Goal: Task Accomplishment & Management: Use online tool/utility

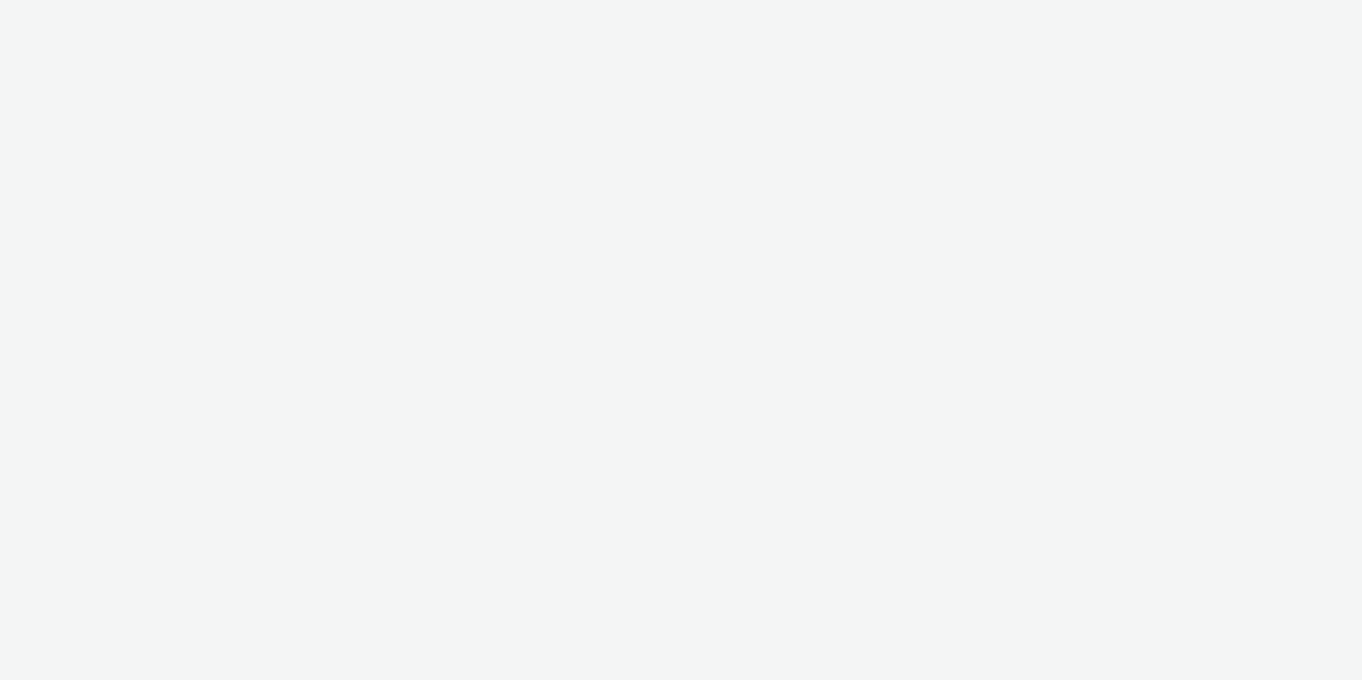
select select "2fc77e36-bb93-4aa3-9dff-dcb08e02eac6"
select select "633458d8-165b-4764-9f55-7760eda36fe8"
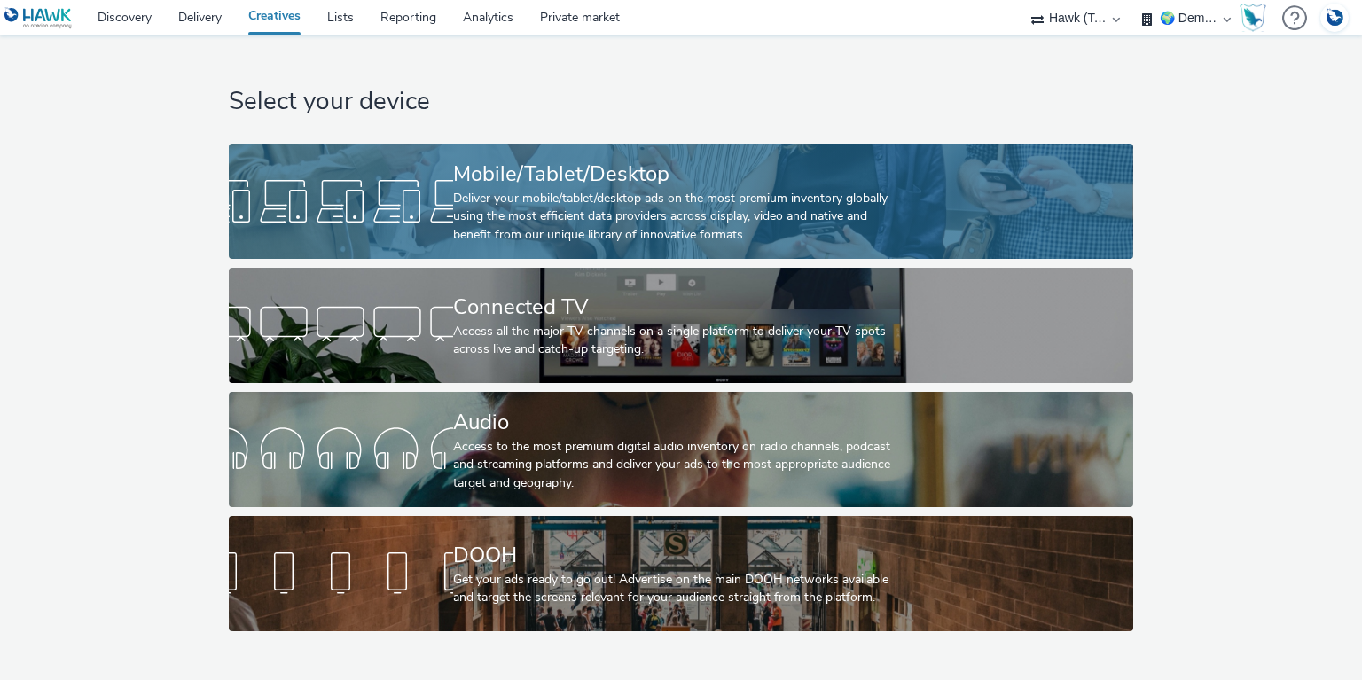
click at [413, 202] on div at bounding box center [341, 201] width 224 height 57
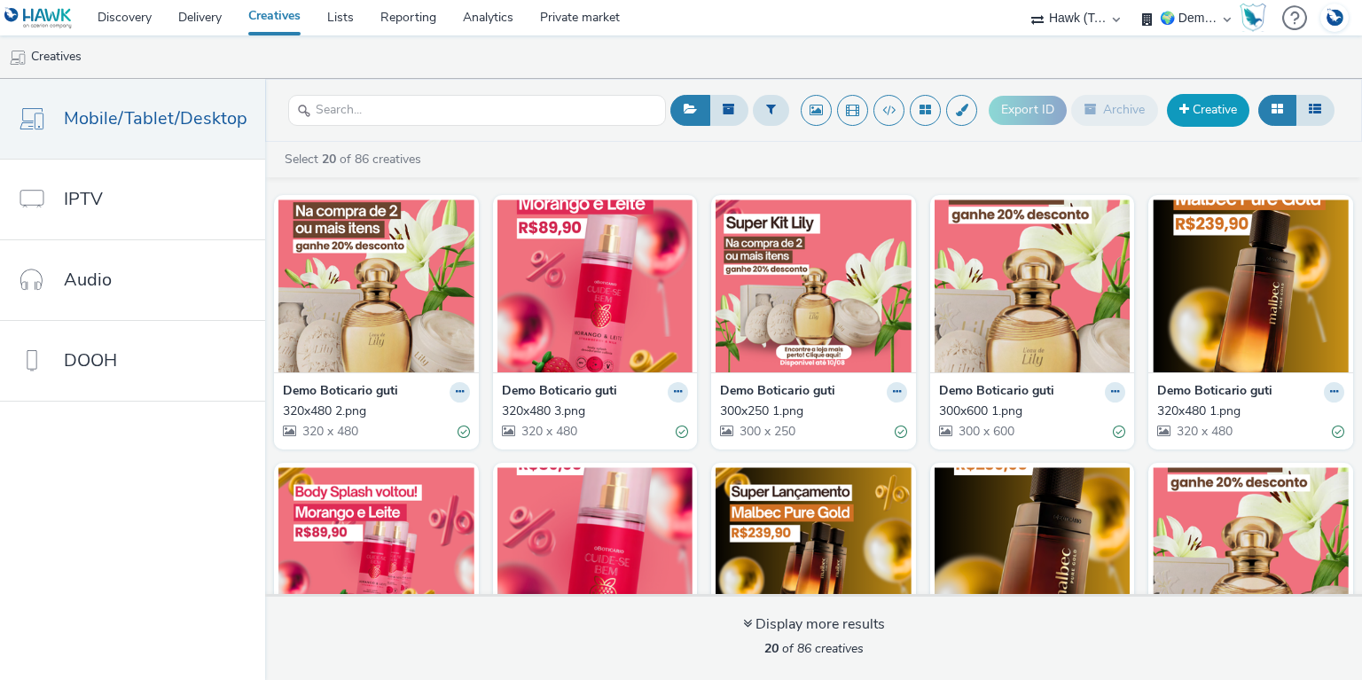
click at [1240, 106] on link "Creative" at bounding box center [1208, 110] width 82 height 32
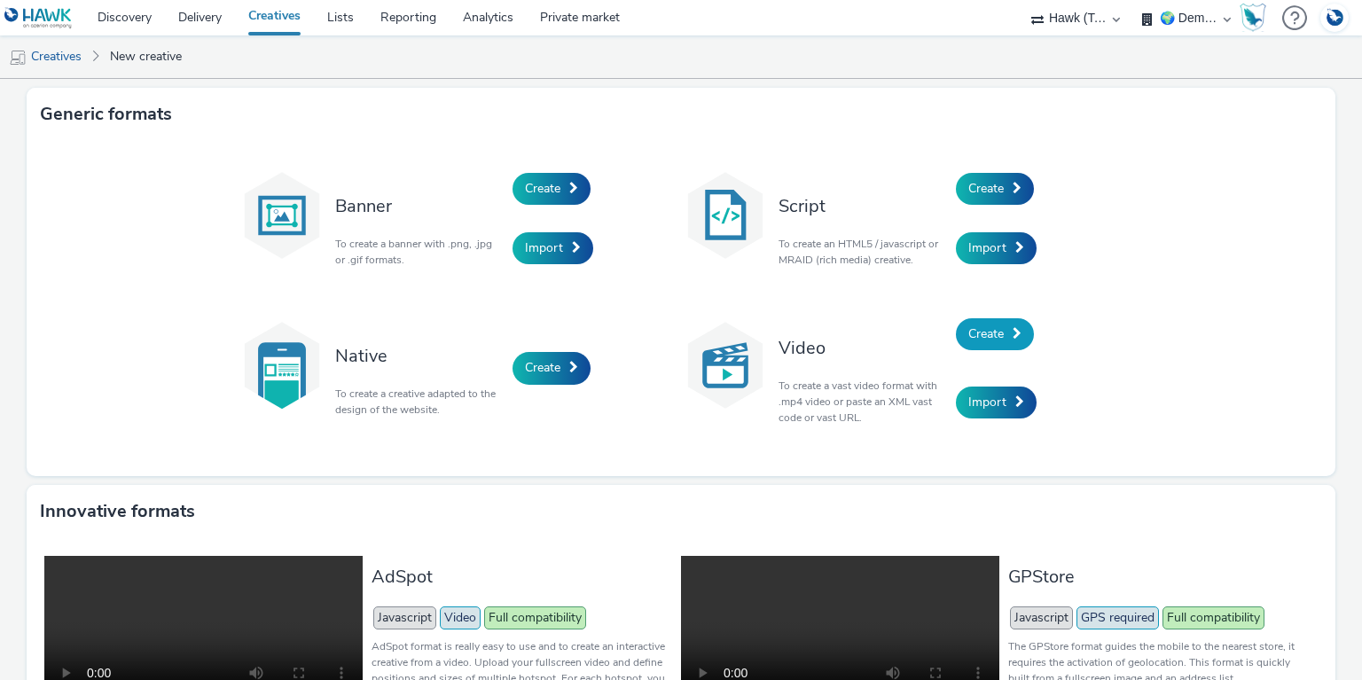
click at [976, 330] on span "Create" at bounding box center [986, 334] width 35 height 17
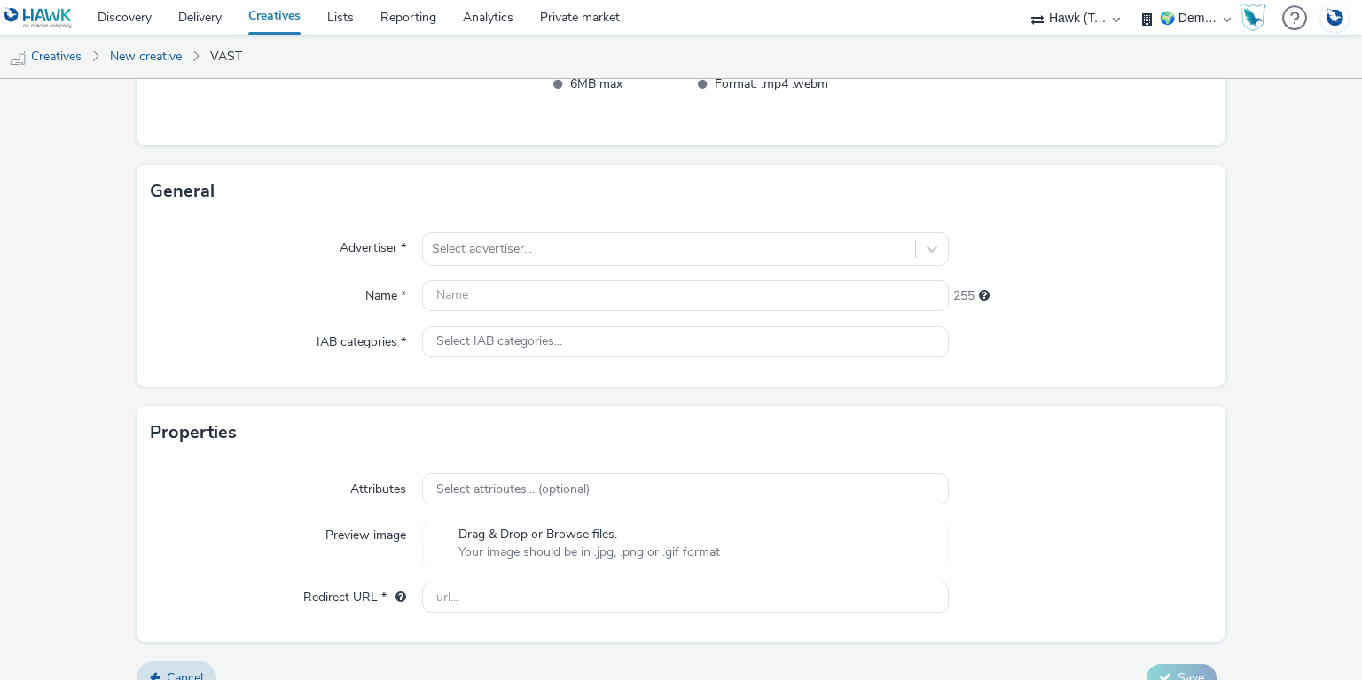
scroll to position [439, 0]
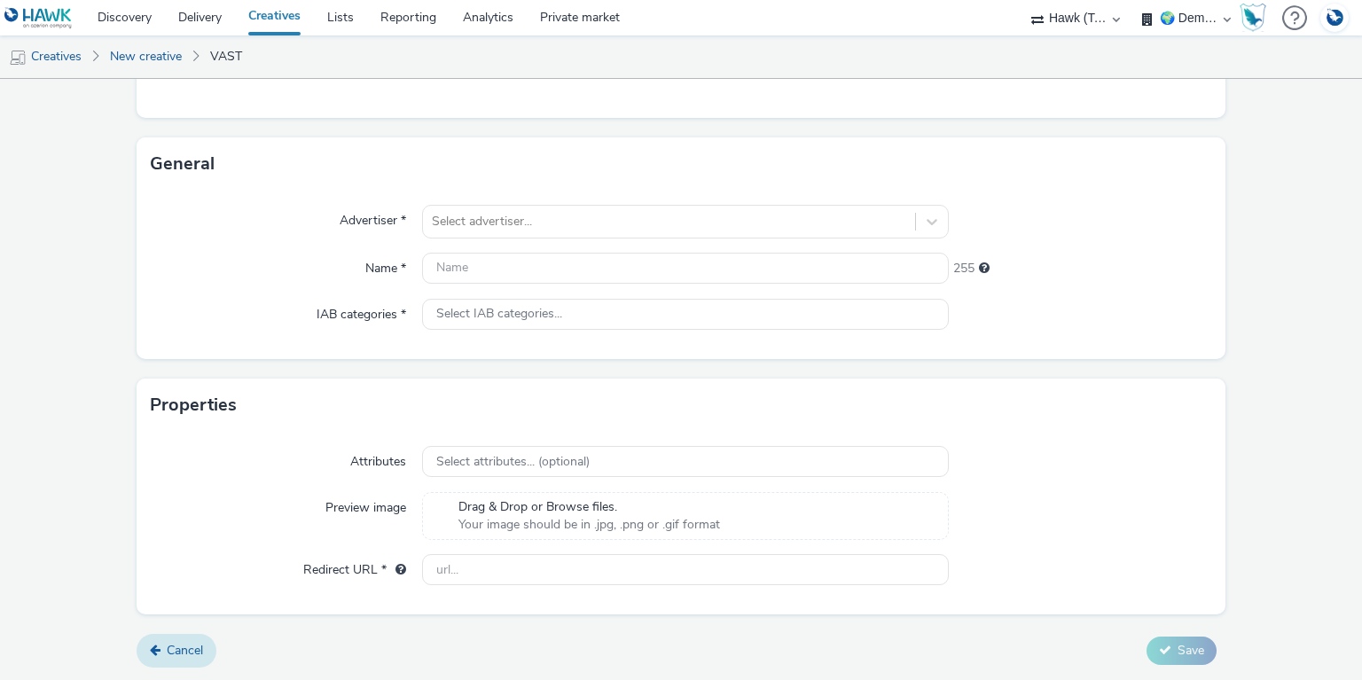
click at [196, 651] on span "Cancel" at bounding box center [185, 650] width 36 height 17
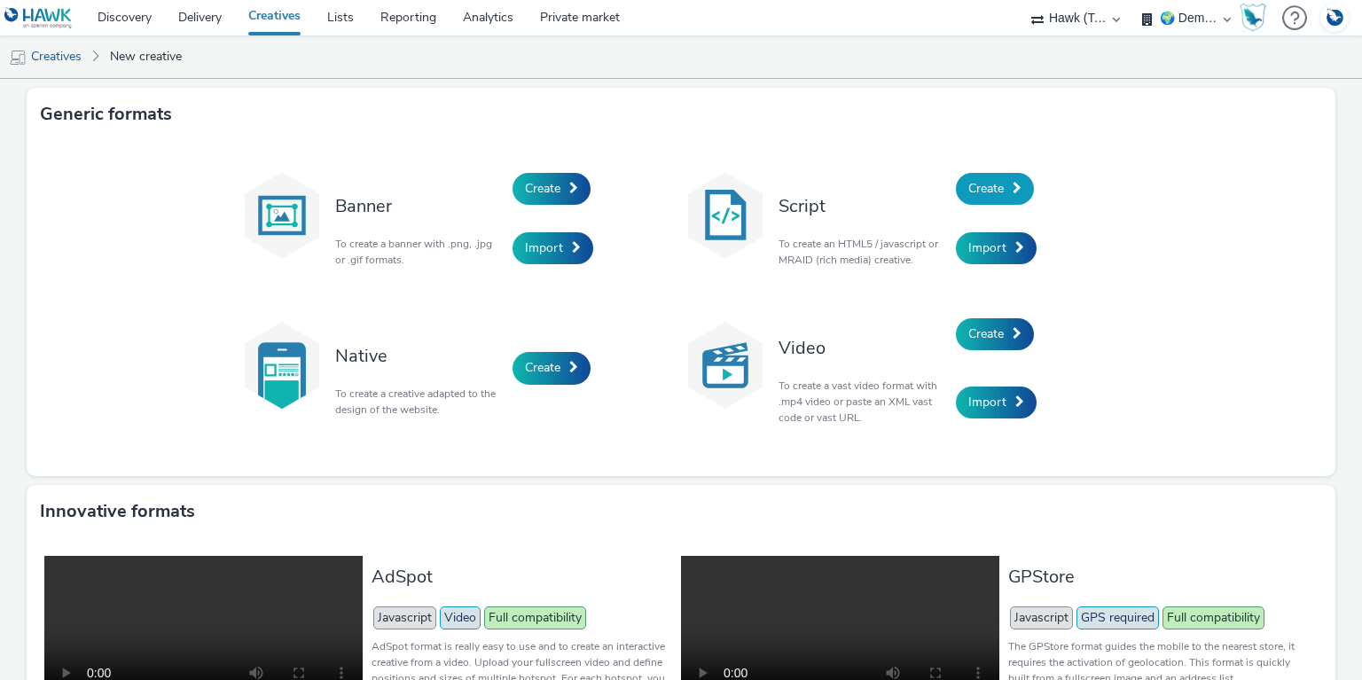
click at [972, 192] on span "Create" at bounding box center [986, 188] width 35 height 17
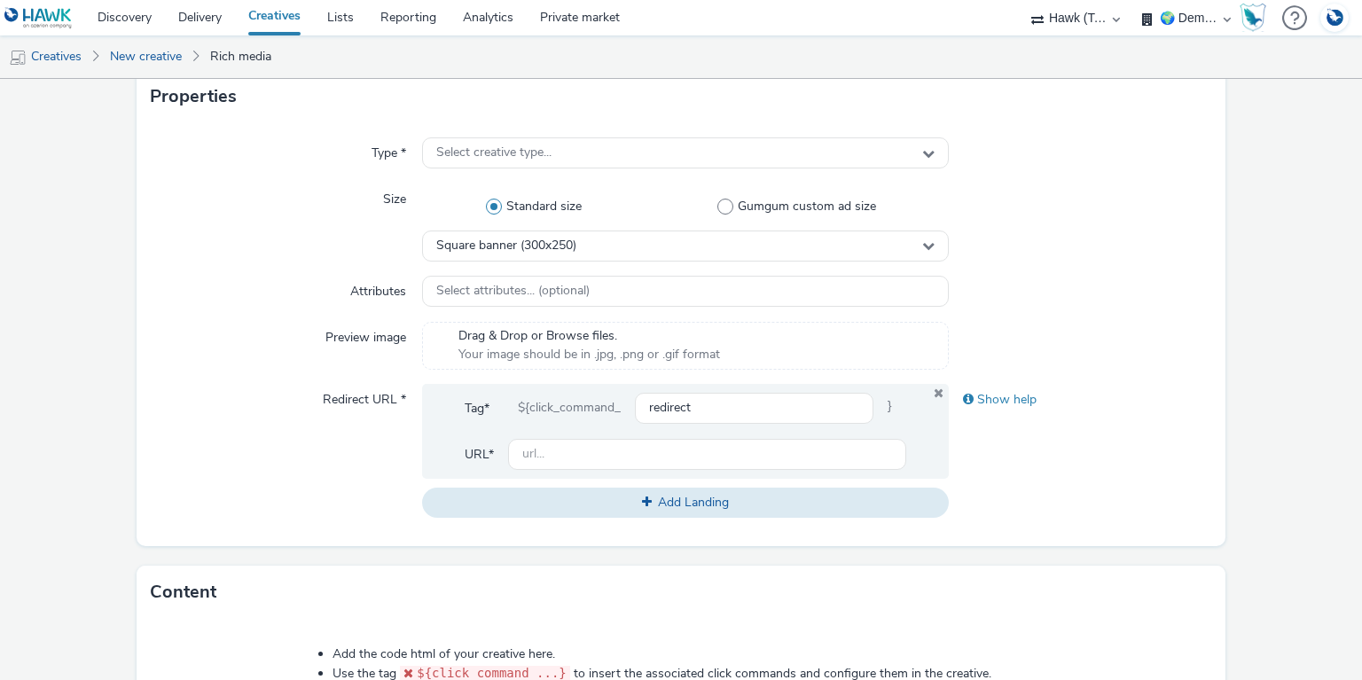
scroll to position [389, 0]
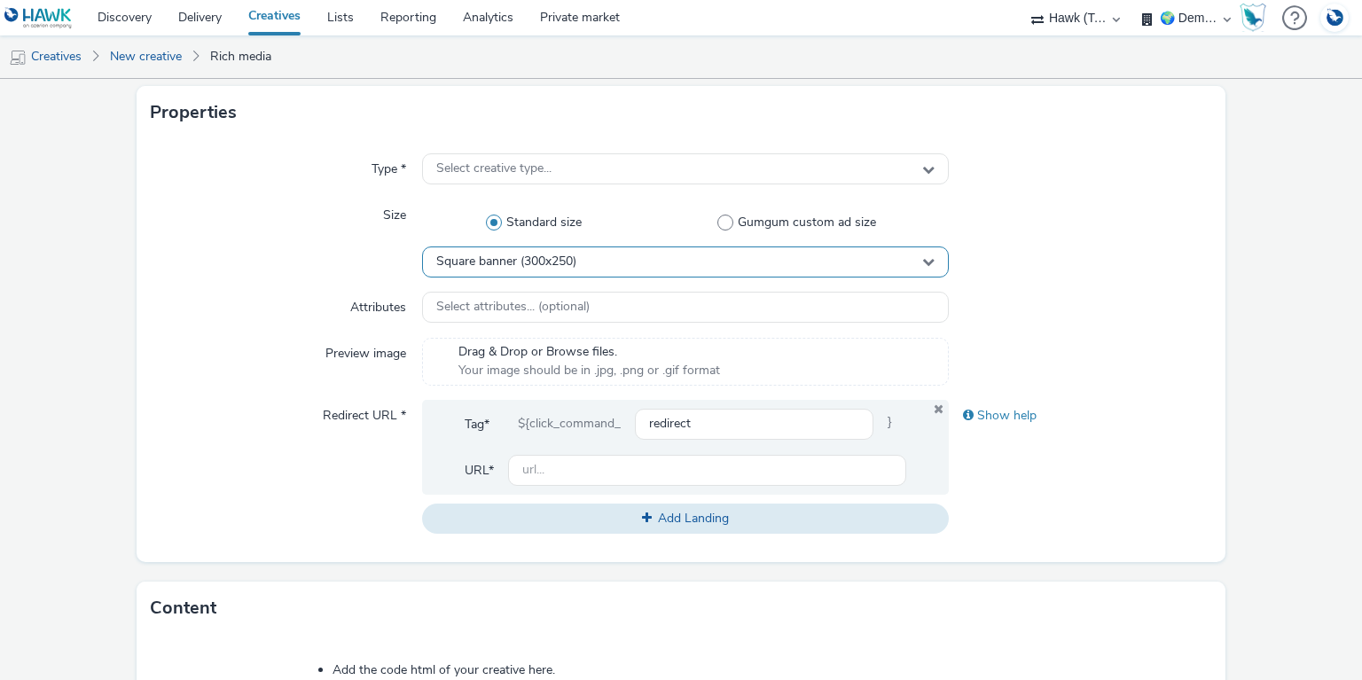
click at [591, 262] on div "Square banner (300x250)" at bounding box center [685, 262] width 526 height 31
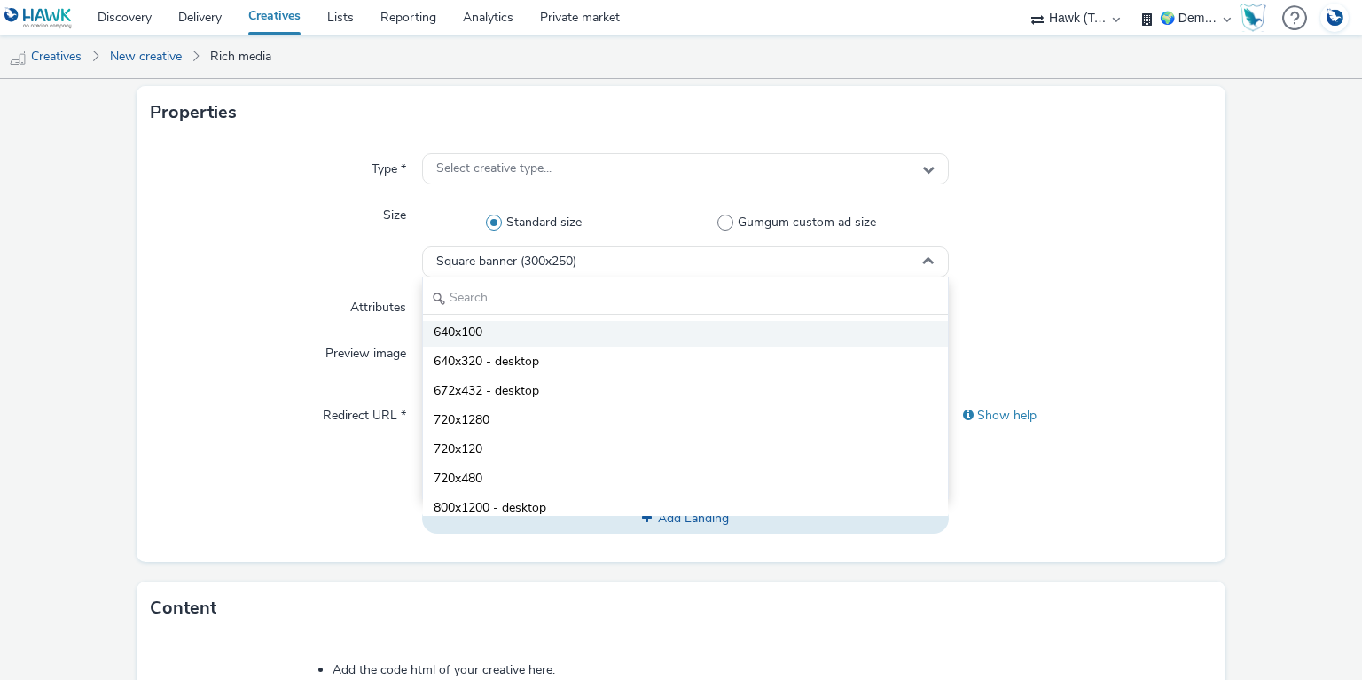
scroll to position [426, 0]
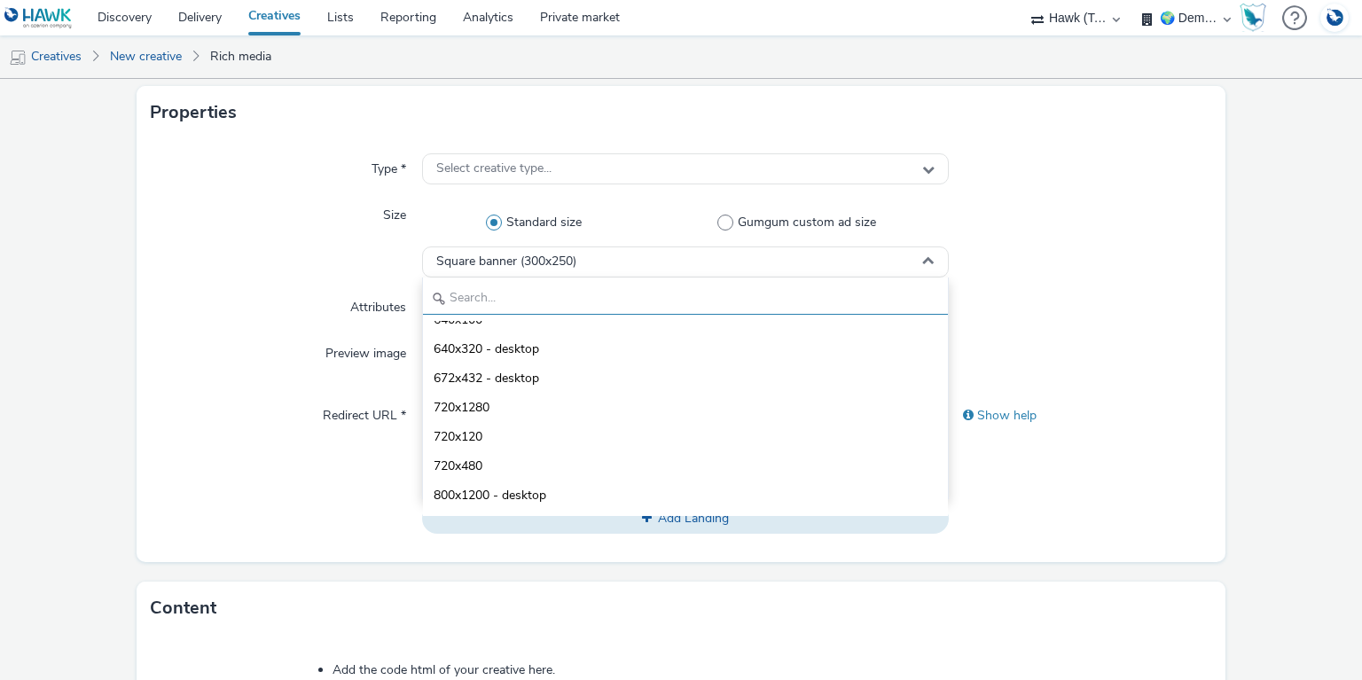
click at [486, 297] on input "text" at bounding box center [685, 299] width 524 height 31
type input "1200"
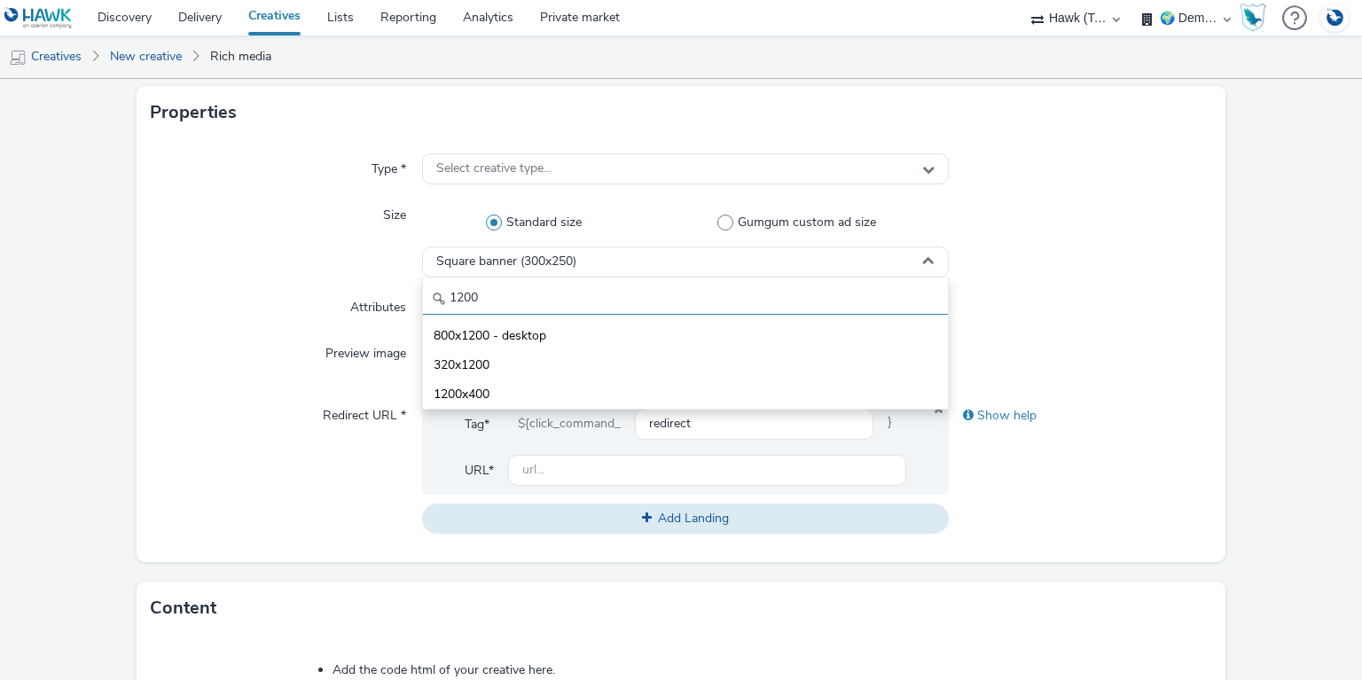
drag, startPoint x: 483, startPoint y: 297, endPoint x: 353, endPoint y: 284, distance: 130.2
click at [439, 293] on div "1200" at bounding box center [685, 299] width 524 height 31
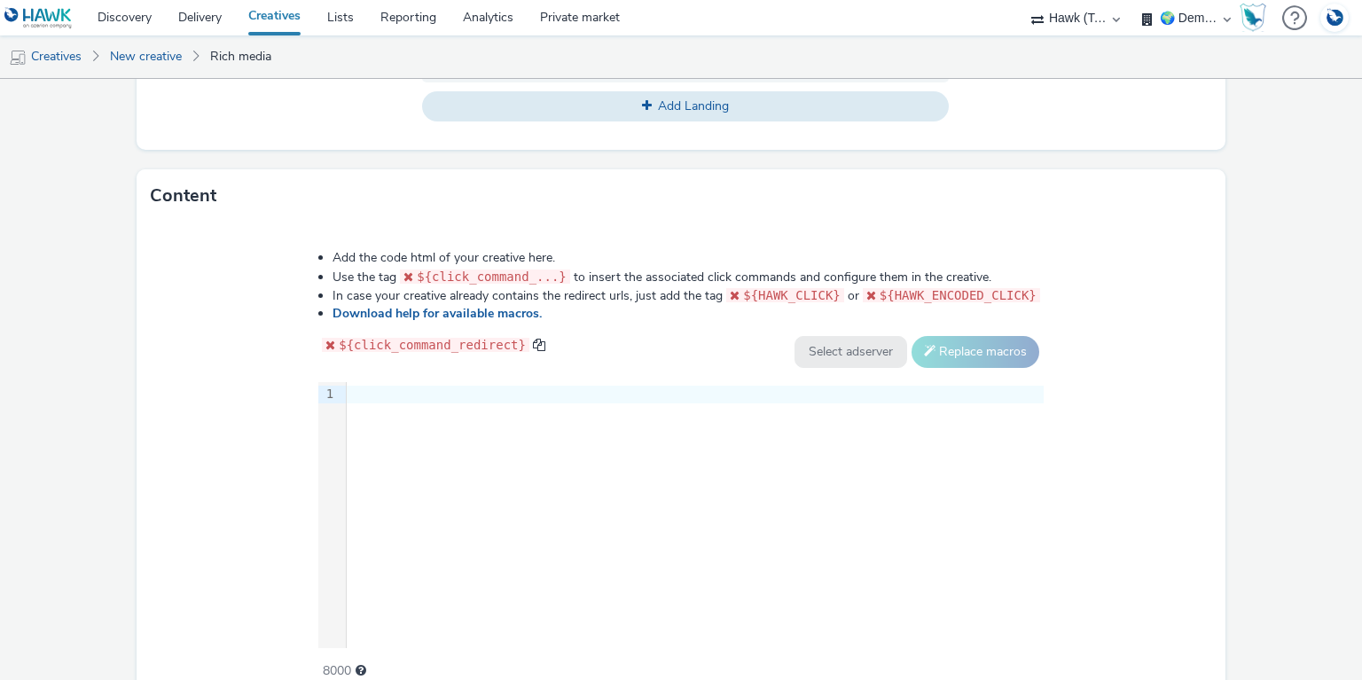
scroll to position [885, 0]
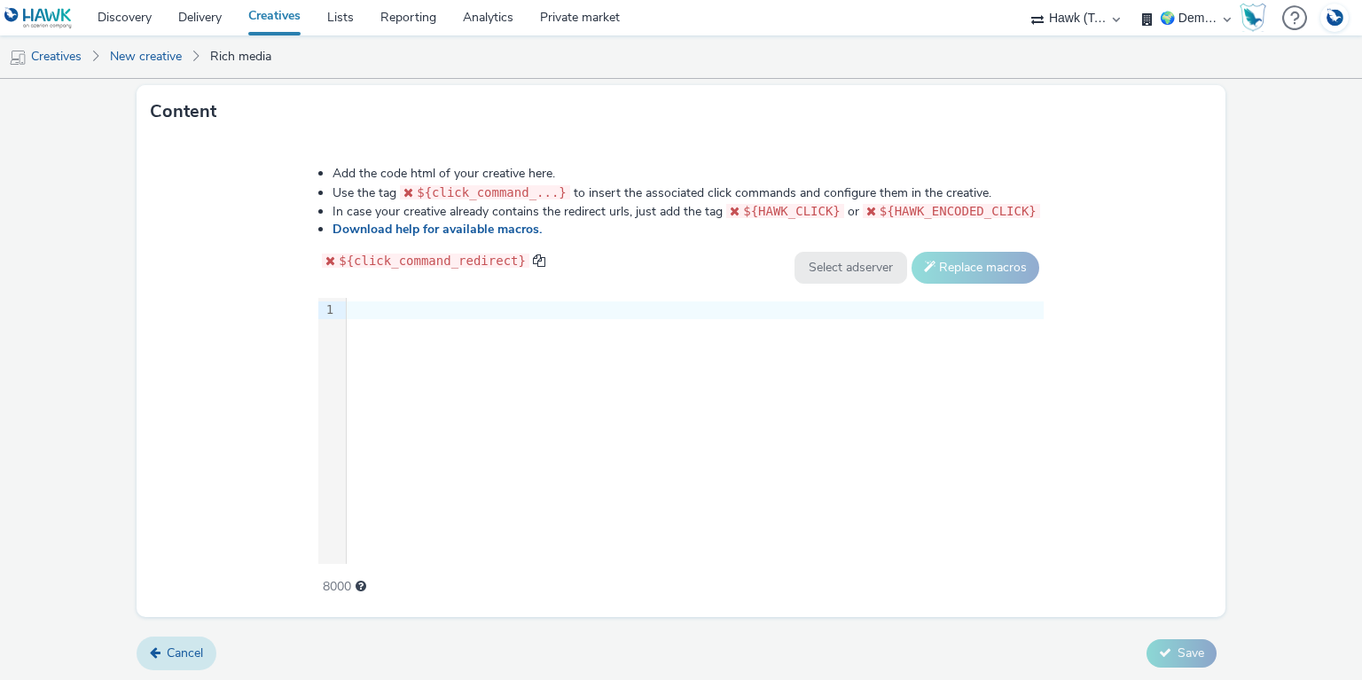
click at [198, 653] on span "Cancel" at bounding box center [185, 653] width 36 height 17
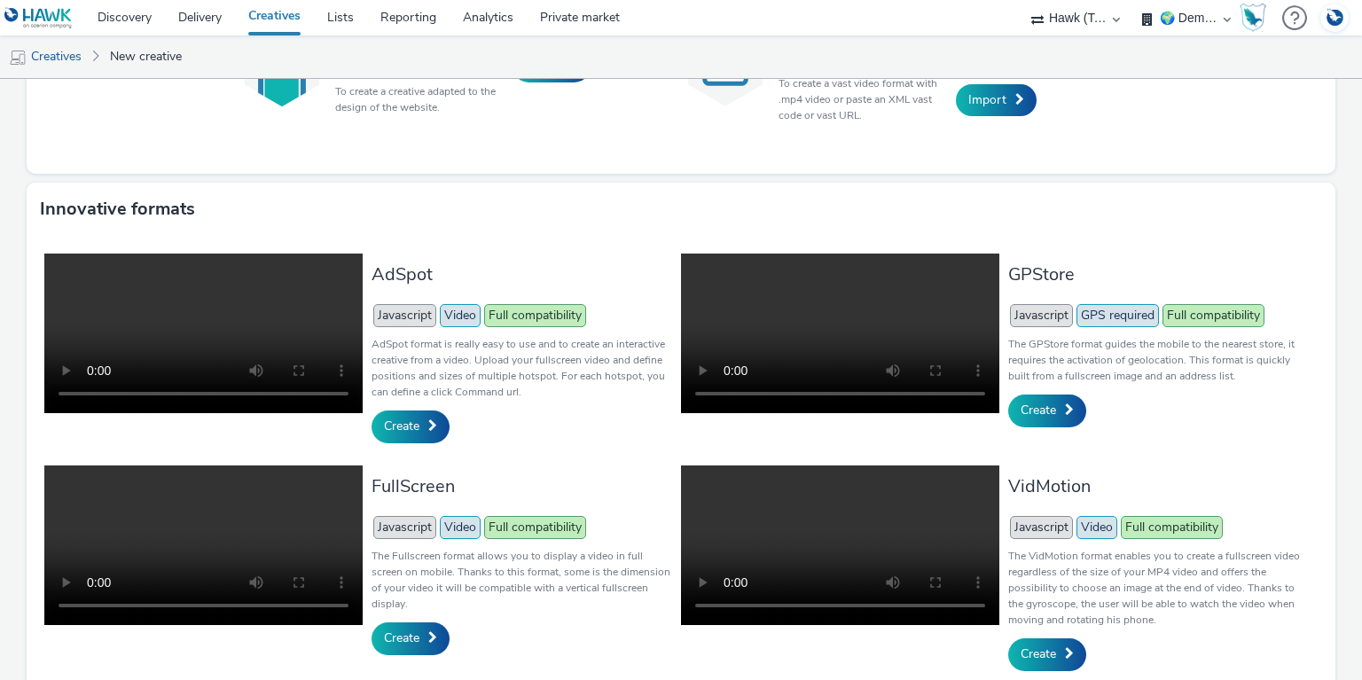
scroll to position [341, 0]
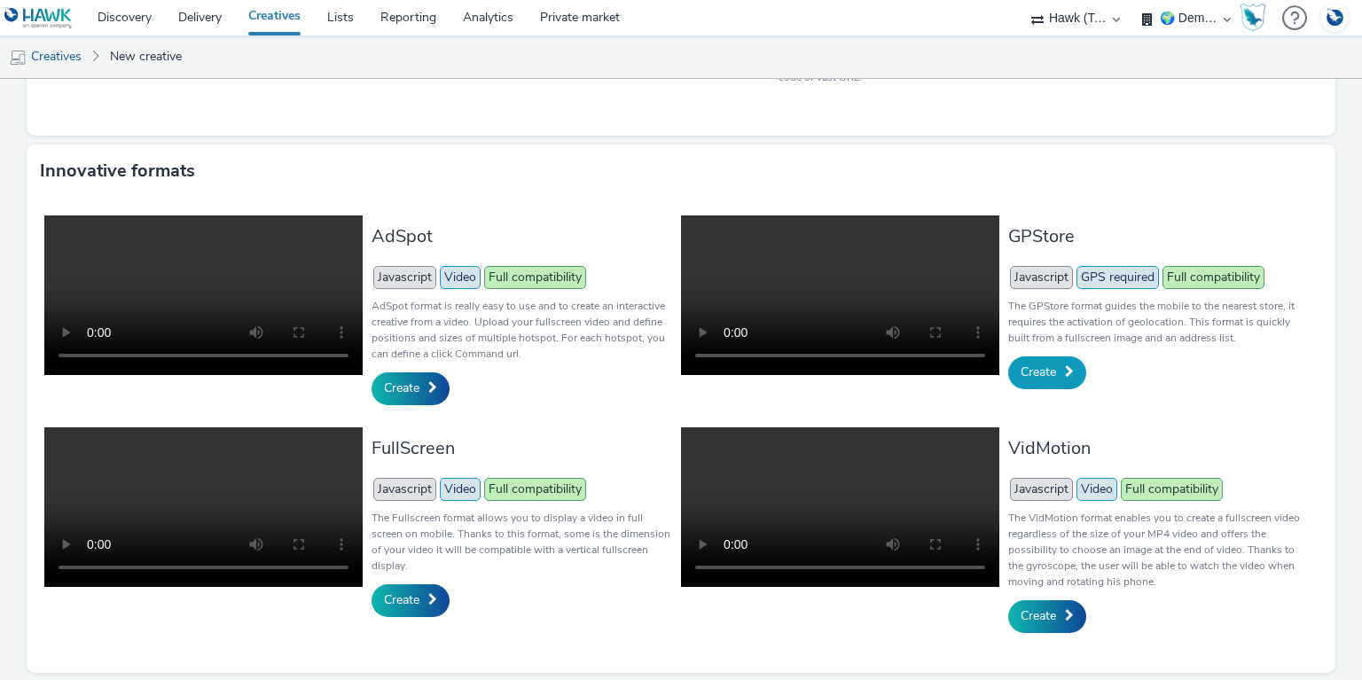
click at [1026, 371] on span "Create" at bounding box center [1038, 372] width 35 height 17
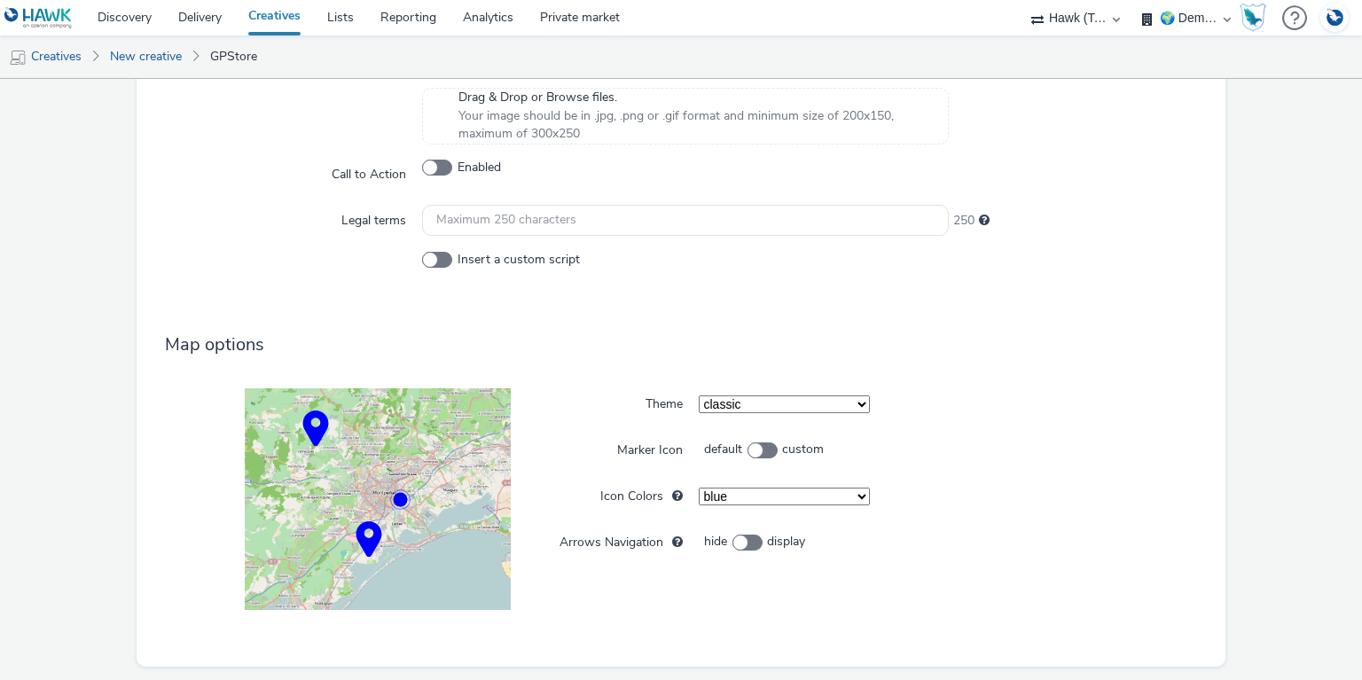
scroll to position [1043, 0]
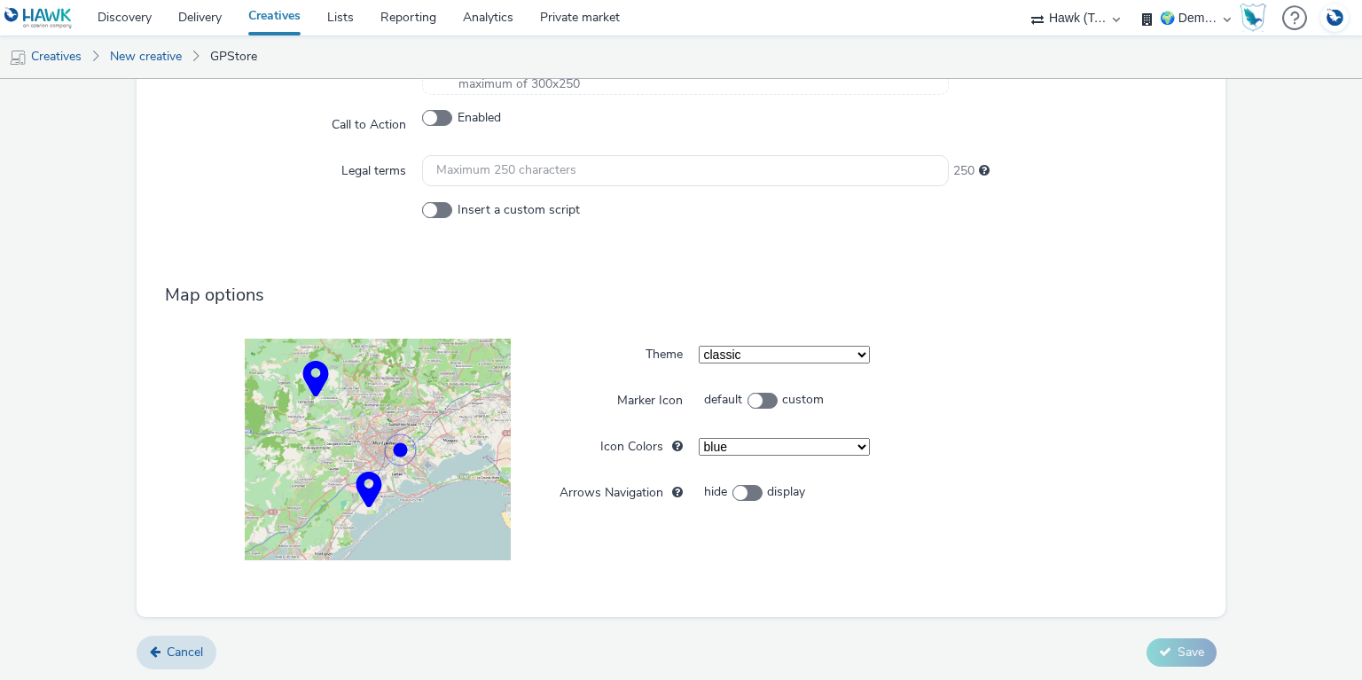
click at [844, 351] on select "classic light black and white complete" at bounding box center [784, 355] width 171 height 18
click at [699, 346] on select "classic light black and white complete" at bounding box center [784, 355] width 171 height 18
select select "3"
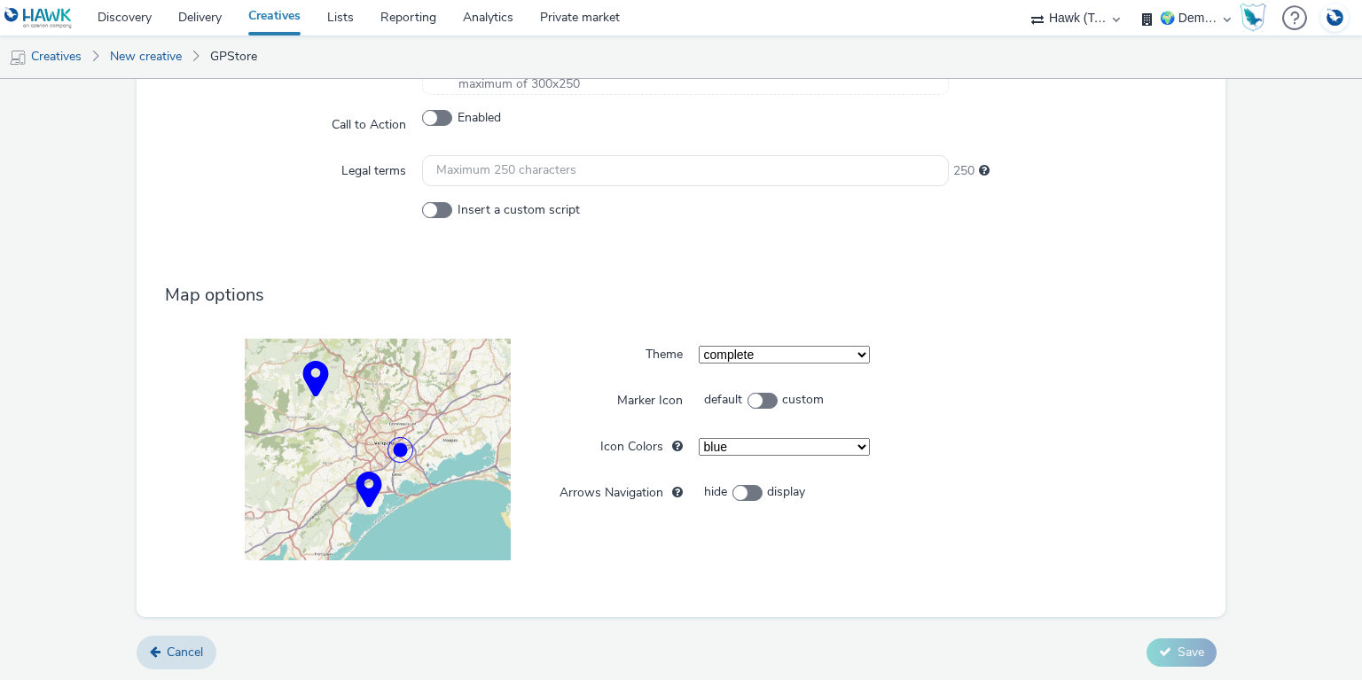
click at [726, 444] on select "blue green orange yellow red purple violet" at bounding box center [784, 447] width 171 height 18
click at [699, 438] on select "blue green orange yellow red purple violet" at bounding box center [784, 447] width 171 height 18
select select "2"
click at [190, 649] on span "Cancel" at bounding box center [185, 652] width 36 height 17
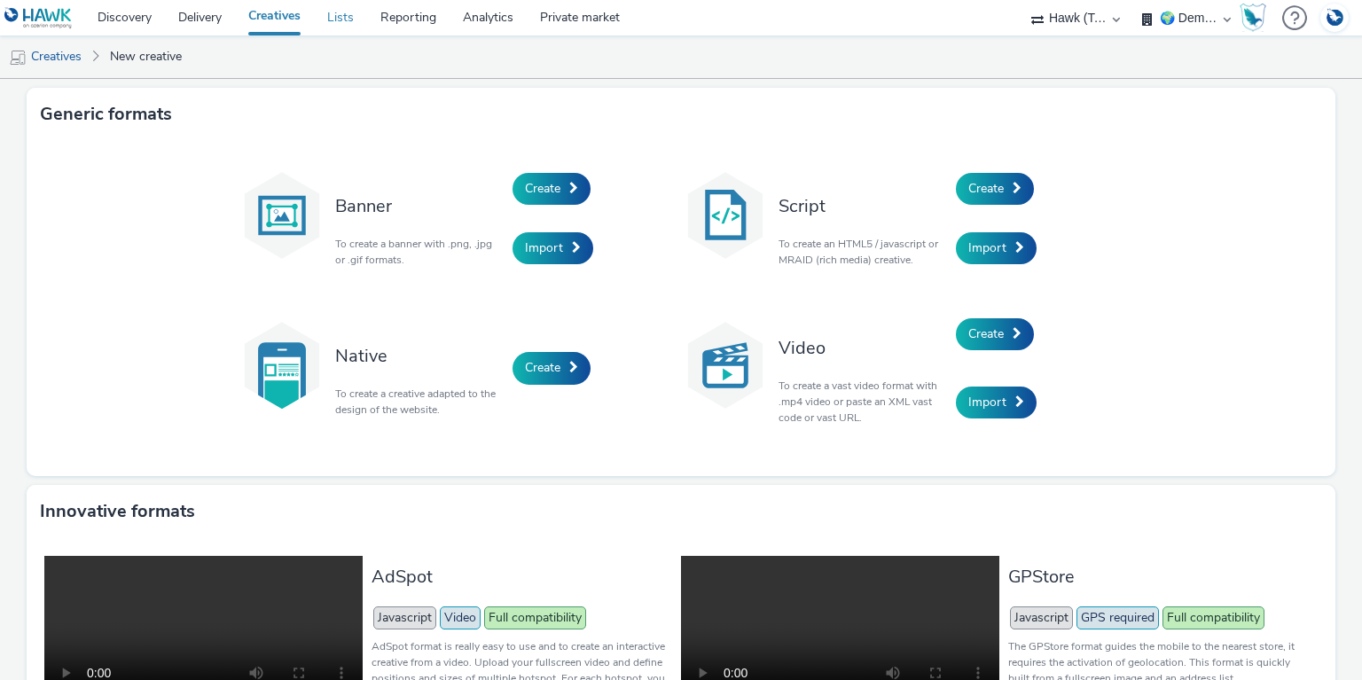
click at [338, 16] on link "Lists" at bounding box center [340, 17] width 53 height 35
